Goal: Download file/media: Obtain a digital file from the website

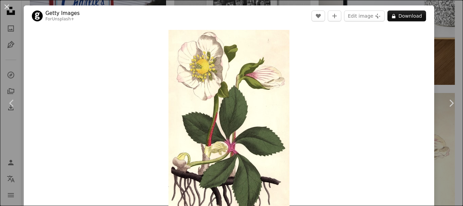
scroll to position [11909, 0]
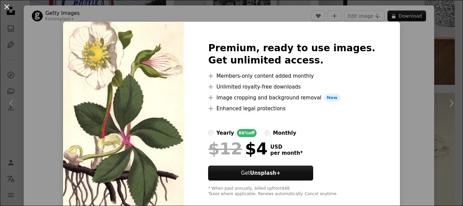
click at [5, 7] on button "An X shape" at bounding box center [7, 7] width 8 height 8
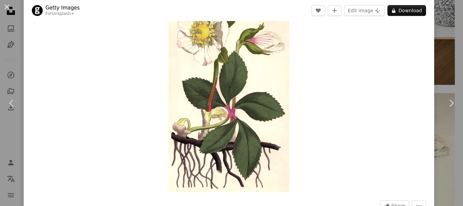
scroll to position [34, 0]
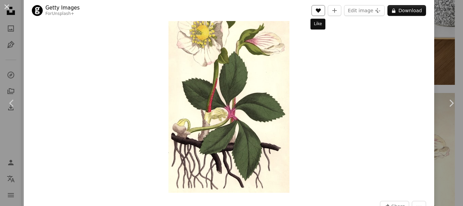
click at [317, 11] on icon "Like" at bounding box center [318, 10] width 5 height 4
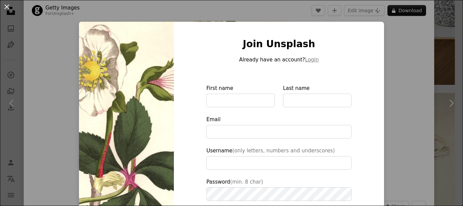
click at [280, 16] on div "An X shape Join Unsplash Already have an account? Login First name Last name Em…" at bounding box center [231, 103] width 463 height 206
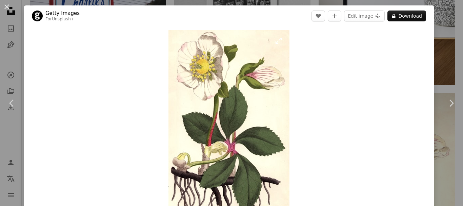
click at [235, 92] on img "Zoom in on this image" at bounding box center [229, 128] width 121 height 197
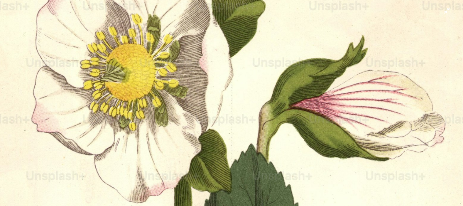
scroll to position [56, 0]
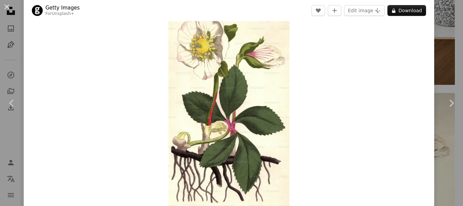
click at [223, 98] on img "Zoom in on this image" at bounding box center [229, 107] width 121 height 197
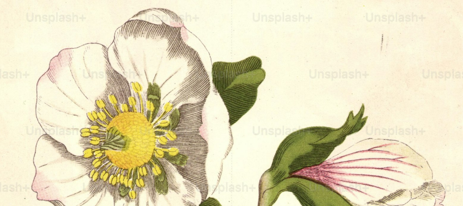
scroll to position [266, 0]
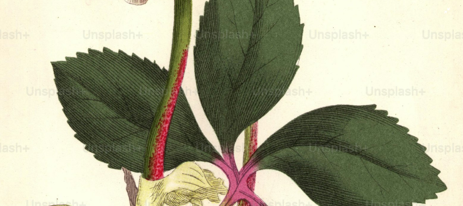
click at [223, 98] on img "Zoom out on this image" at bounding box center [232, 111] width 464 height 754
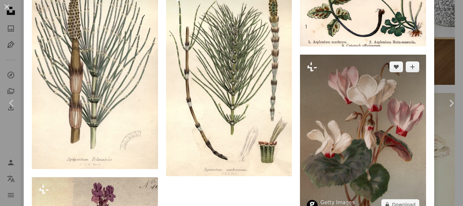
scroll to position [2598, 0]
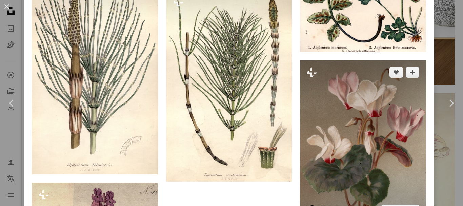
click at [373, 116] on img at bounding box center [363, 141] width 126 height 162
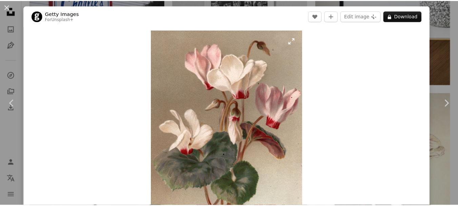
scroll to position [34, 0]
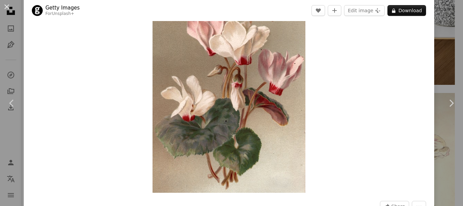
click at [9, 9] on button "An X shape" at bounding box center [7, 7] width 8 height 8
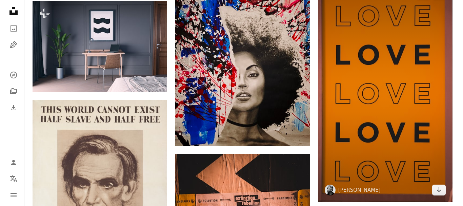
scroll to position [12146, 0]
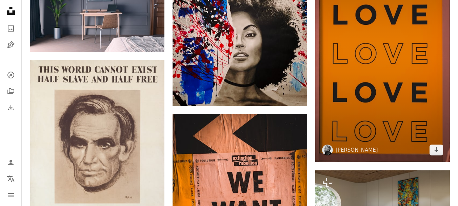
click at [403, 81] on img at bounding box center [382, 52] width 135 height 220
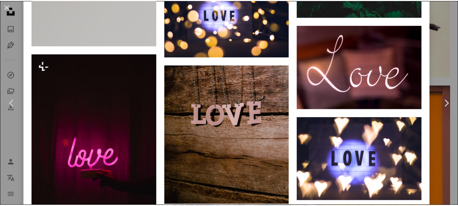
scroll to position [1831, 0]
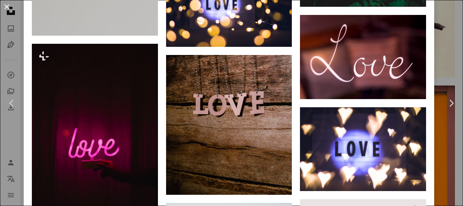
click at [7, 5] on button "An X shape" at bounding box center [7, 7] width 8 height 8
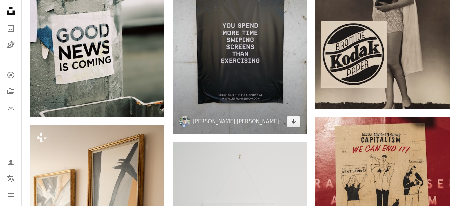
scroll to position [14384, 0]
